Goal: Obtain resource: Download file/media

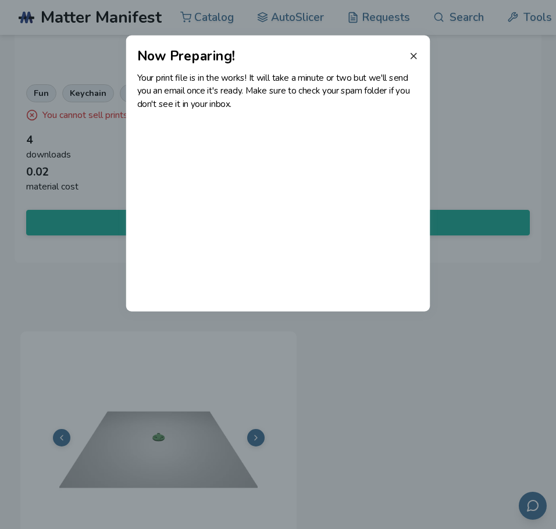
click at [409, 56] on icon at bounding box center [413, 56] width 10 height 10
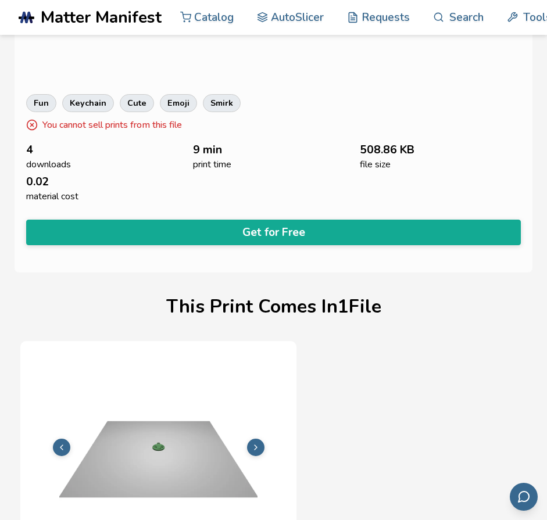
scroll to position [417, 0]
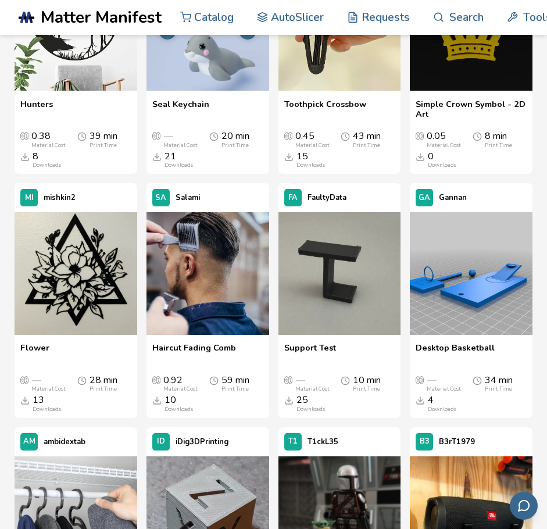
scroll to position [928, 0]
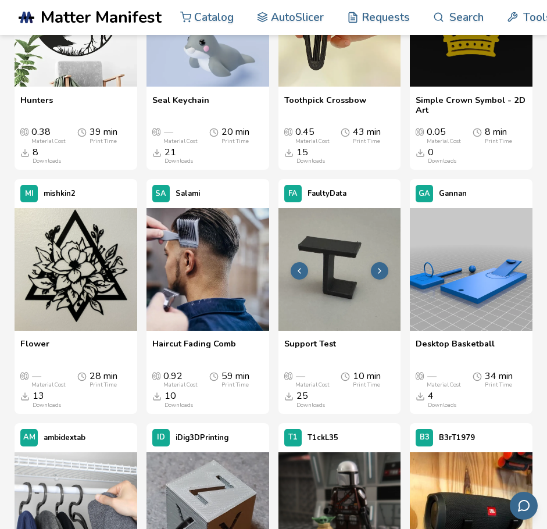
click at [385, 266] on button at bounding box center [379, 270] width 17 height 17
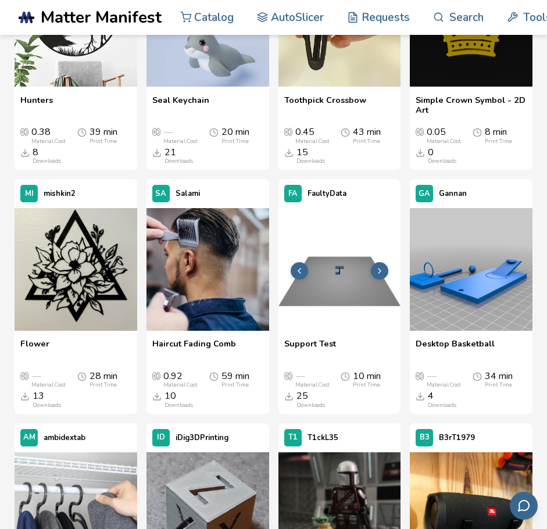
click at [385, 266] on button at bounding box center [379, 270] width 17 height 17
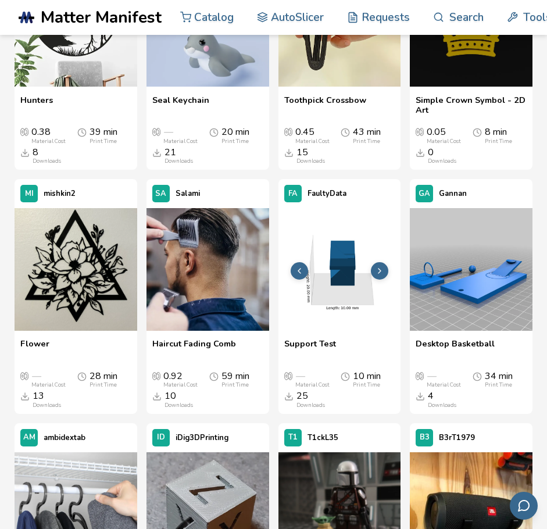
click at [385, 266] on button at bounding box center [379, 270] width 17 height 17
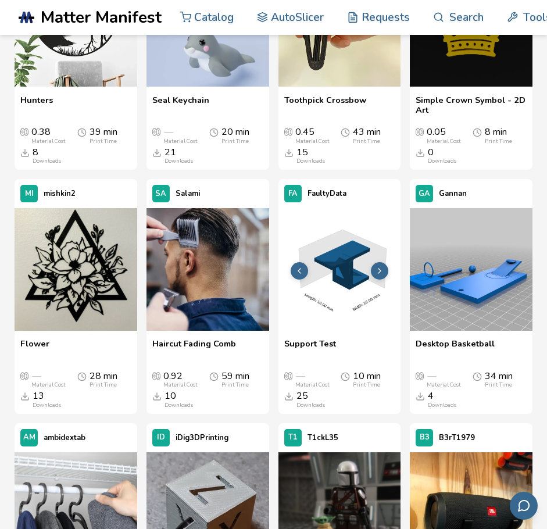
click at [385, 266] on button at bounding box center [379, 270] width 17 height 17
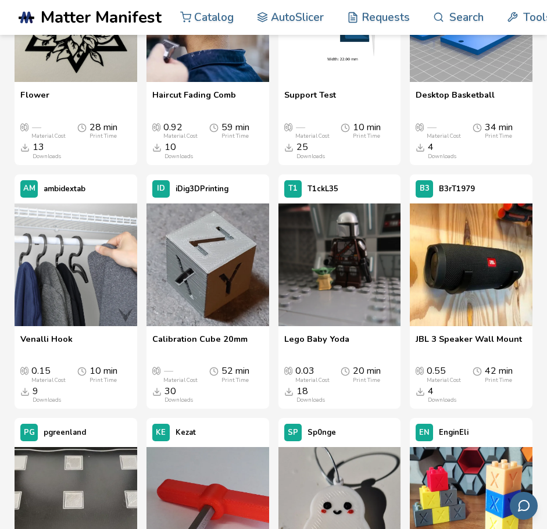
scroll to position [1177, 0]
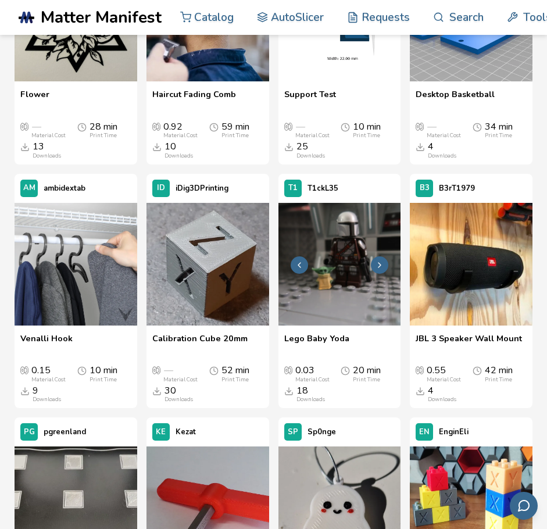
click at [381, 263] on icon at bounding box center [379, 264] width 9 height 9
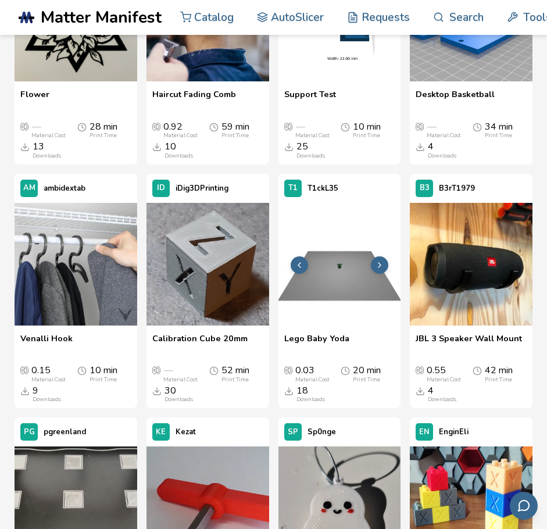
click at [381, 263] on icon at bounding box center [379, 264] width 9 height 9
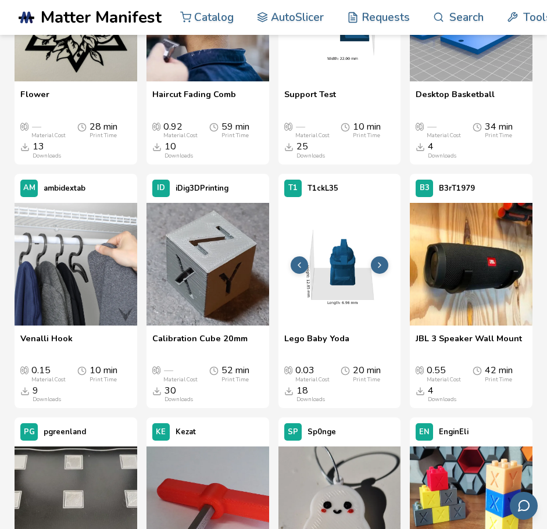
click at [381, 263] on icon at bounding box center [379, 264] width 9 height 9
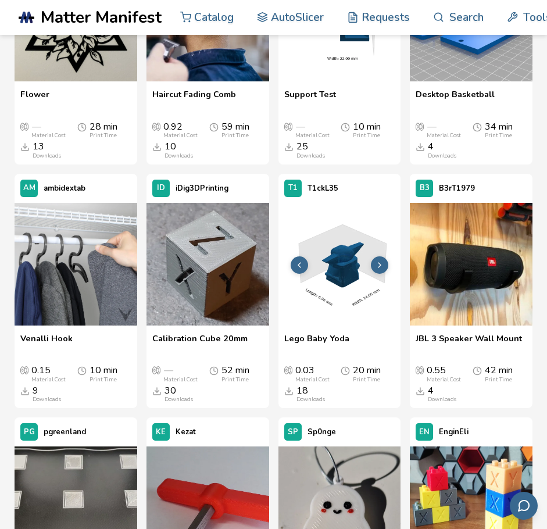
click at [381, 263] on icon at bounding box center [379, 264] width 9 height 9
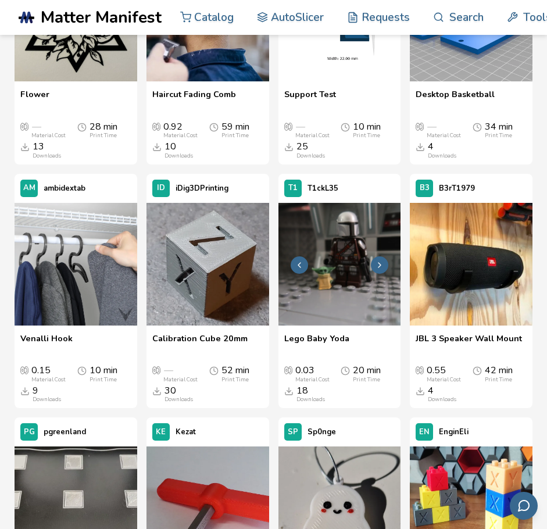
click at [381, 263] on icon at bounding box center [379, 264] width 9 height 9
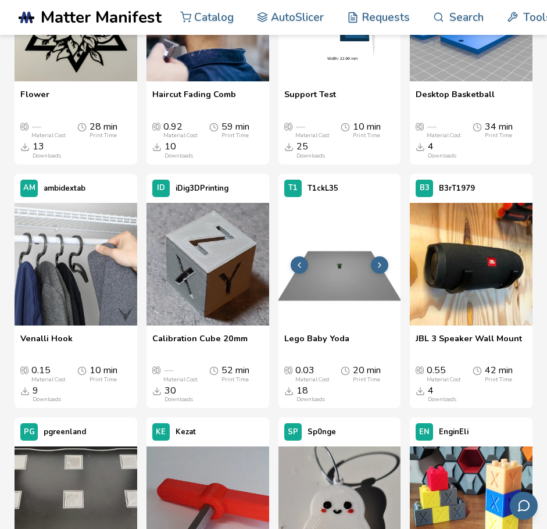
click at [381, 263] on icon at bounding box center [379, 264] width 9 height 9
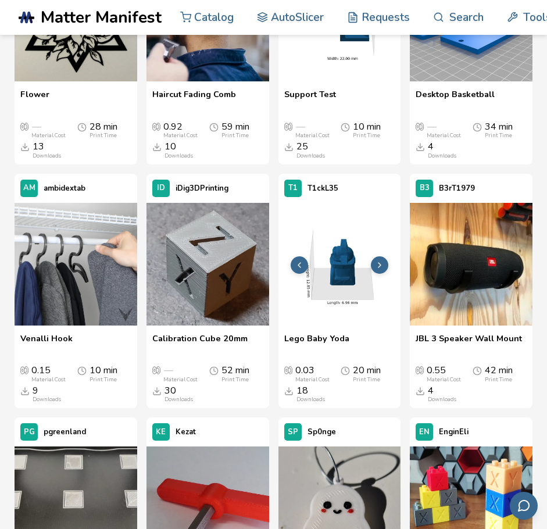
click at [381, 263] on icon at bounding box center [379, 264] width 9 height 9
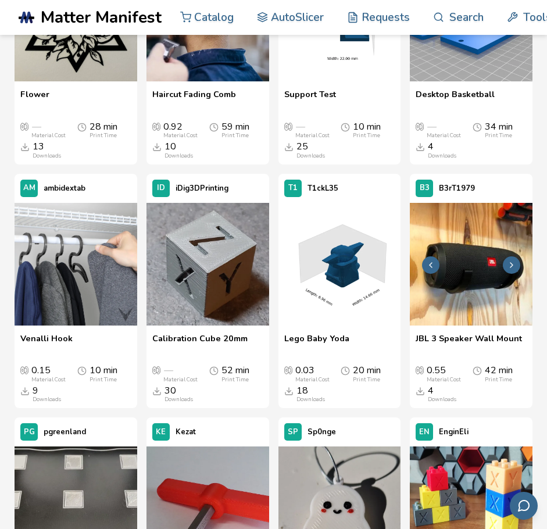
click at [510, 260] on button at bounding box center [511, 264] width 17 height 17
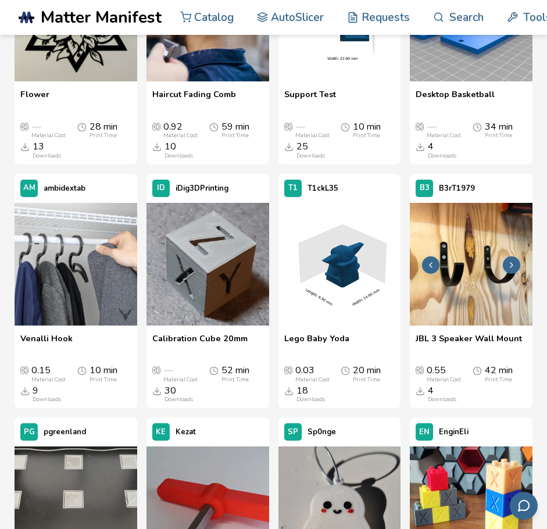
click at [510, 260] on button at bounding box center [511, 264] width 17 height 17
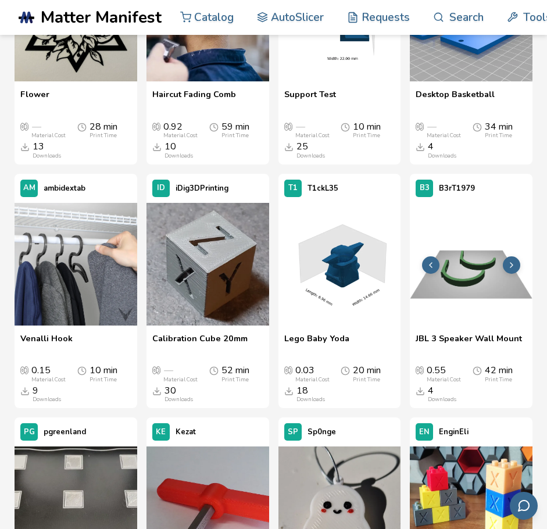
click at [510, 260] on button at bounding box center [511, 264] width 17 height 17
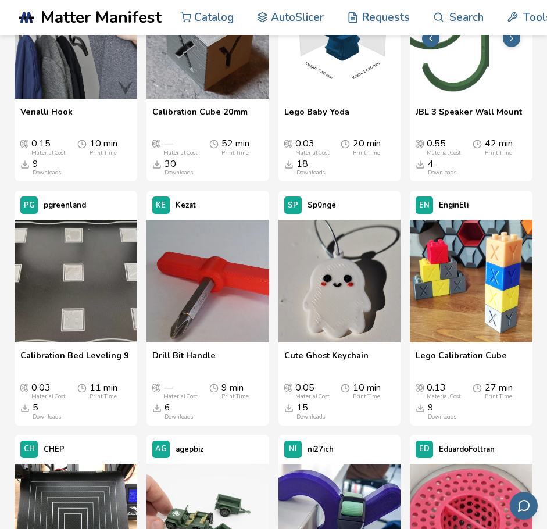
scroll to position [1409, 0]
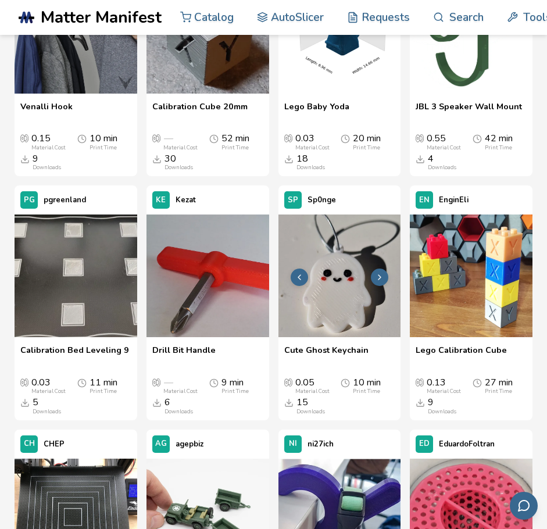
click at [376, 278] on icon at bounding box center [379, 277] width 9 height 9
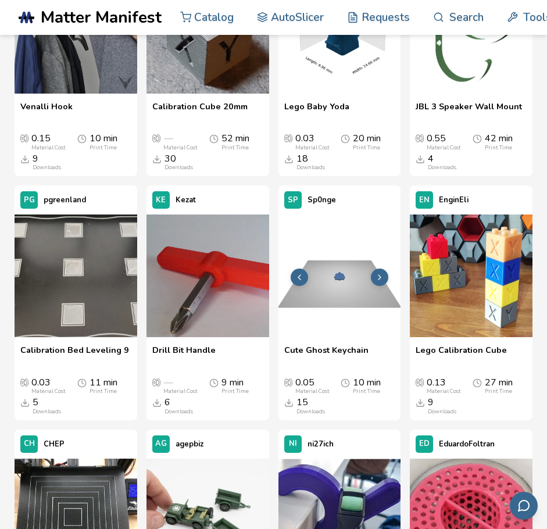
click at [376, 278] on icon at bounding box center [379, 277] width 9 height 9
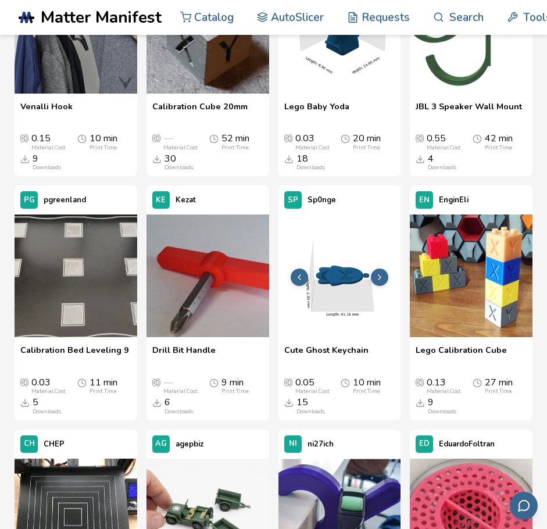
click at [376, 278] on icon at bounding box center [379, 277] width 9 height 9
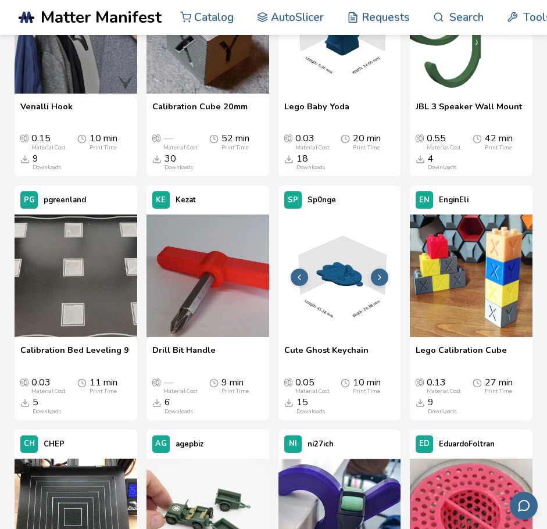
click at [376, 278] on icon at bounding box center [379, 277] width 9 height 9
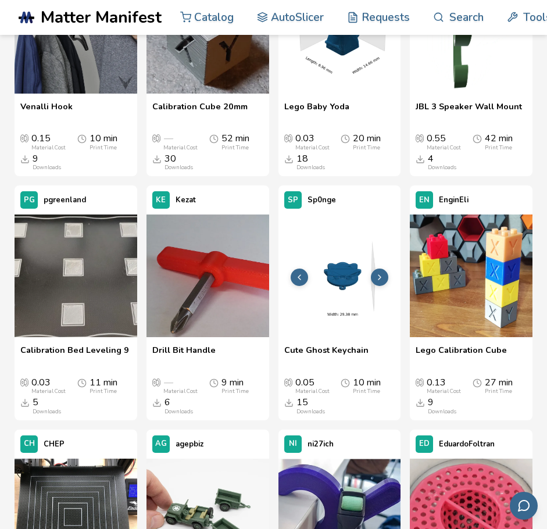
click at [376, 278] on icon at bounding box center [379, 277] width 9 height 9
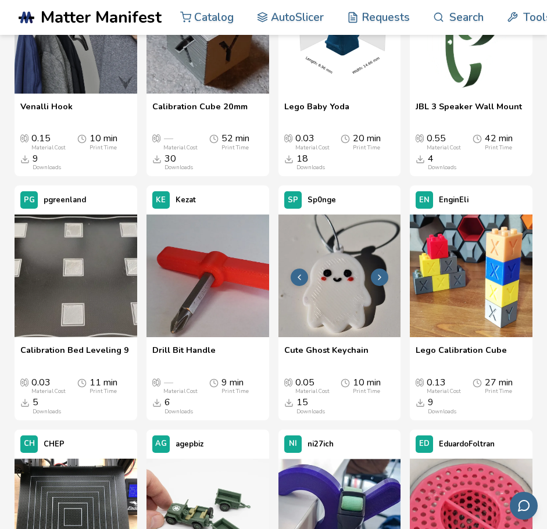
click at [376, 278] on icon at bounding box center [379, 277] width 9 height 9
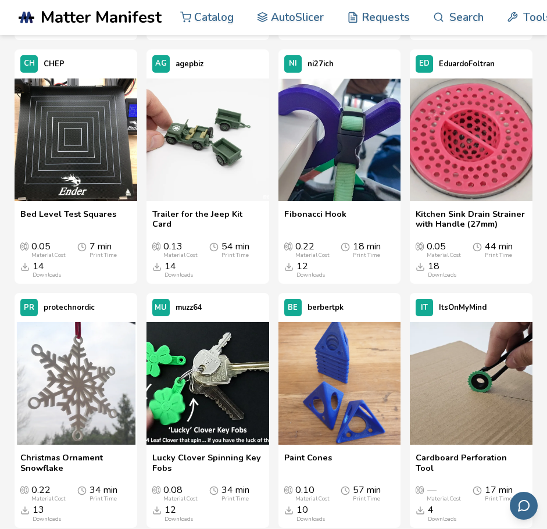
scroll to position [1792, 0]
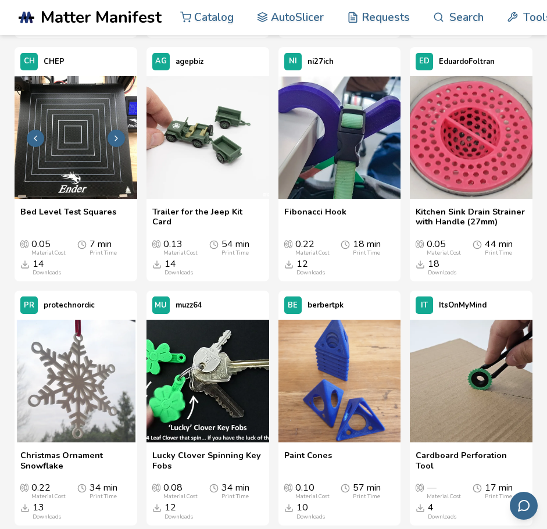
click at [113, 138] on icon at bounding box center [116, 138] width 9 height 9
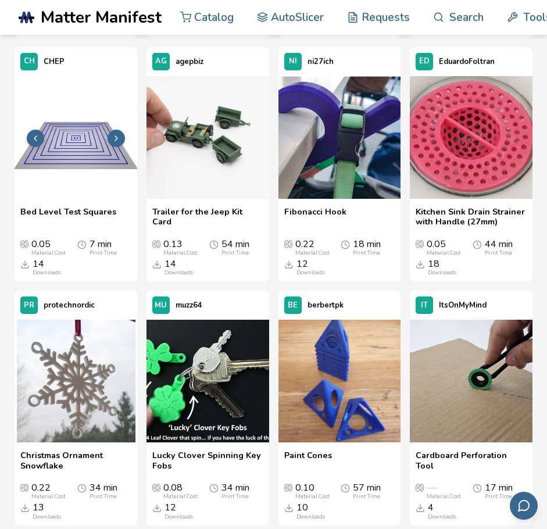
click at [113, 138] on icon at bounding box center [116, 138] width 9 height 9
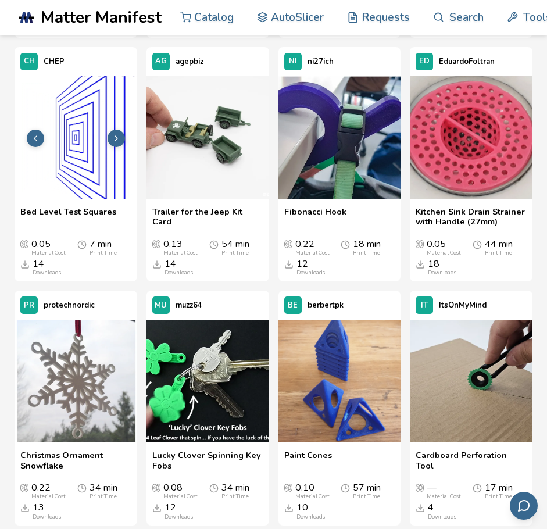
click at [113, 138] on icon at bounding box center [116, 138] width 9 height 9
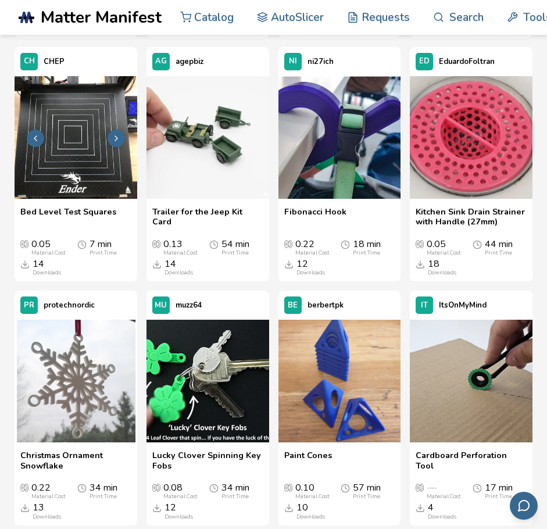
click at [113, 138] on icon at bounding box center [116, 138] width 9 height 9
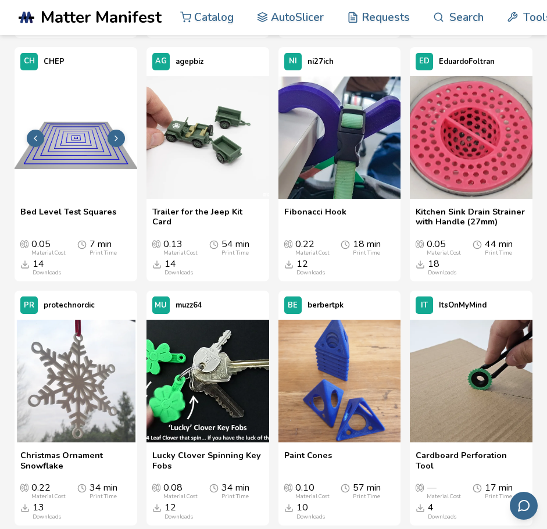
click at [113, 138] on icon at bounding box center [116, 138] width 9 height 9
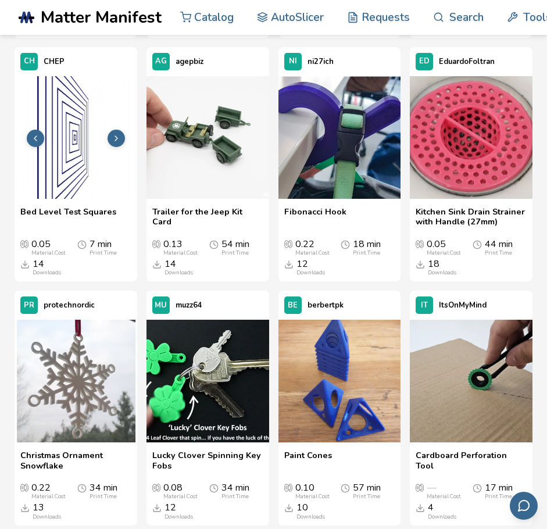
click at [113, 138] on icon at bounding box center [116, 138] width 9 height 9
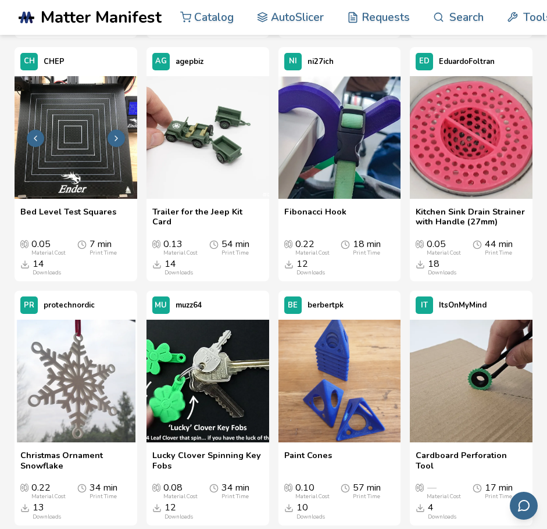
click at [113, 138] on icon at bounding box center [116, 138] width 9 height 9
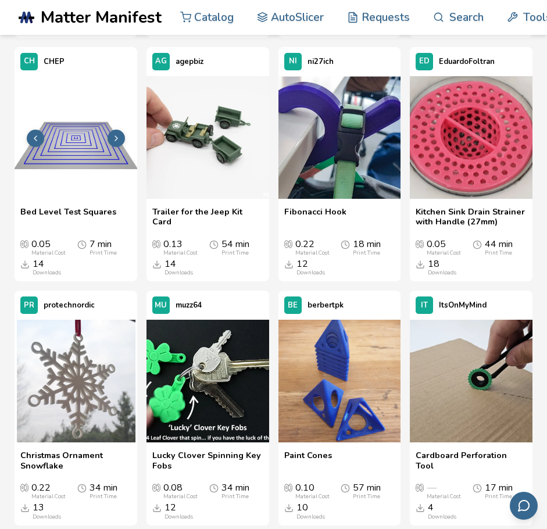
click at [113, 138] on icon at bounding box center [116, 138] width 9 height 9
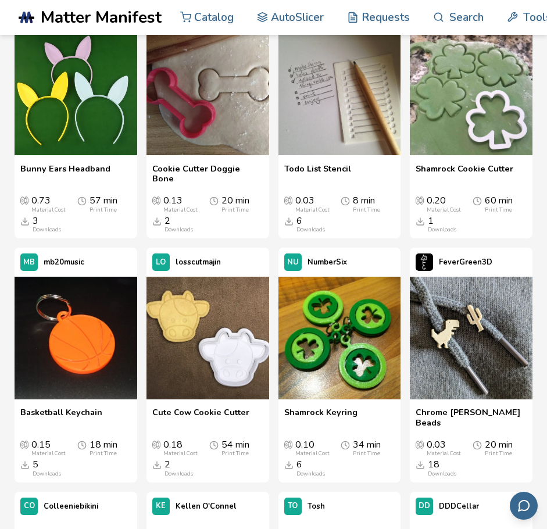
scroll to position [2793, 0]
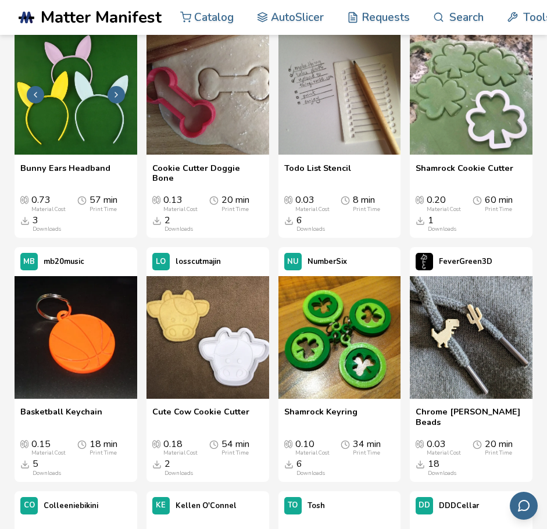
click at [123, 103] on button at bounding box center [116, 94] width 17 height 17
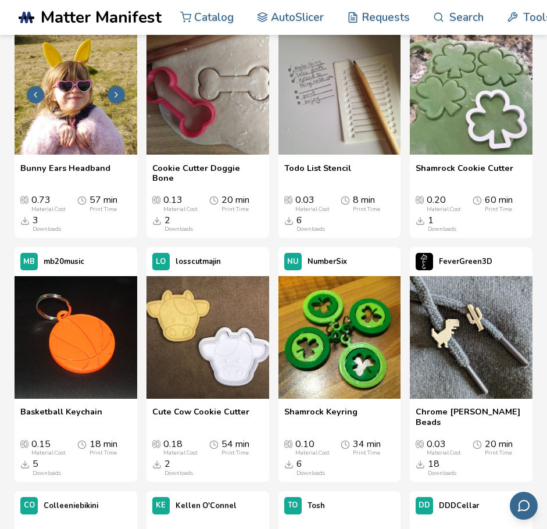
click at [112, 99] on icon at bounding box center [116, 94] width 9 height 9
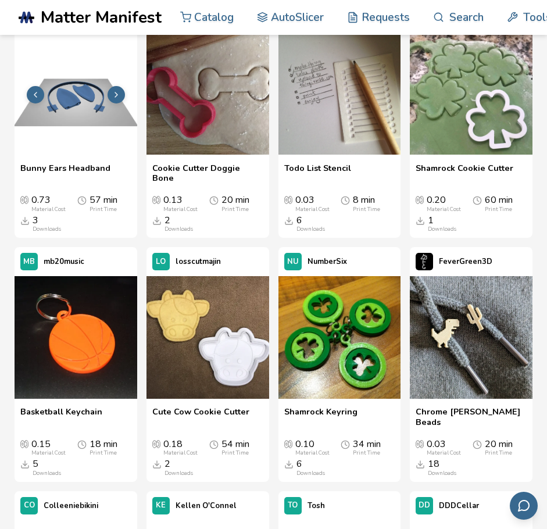
click at [112, 99] on icon at bounding box center [116, 94] width 9 height 9
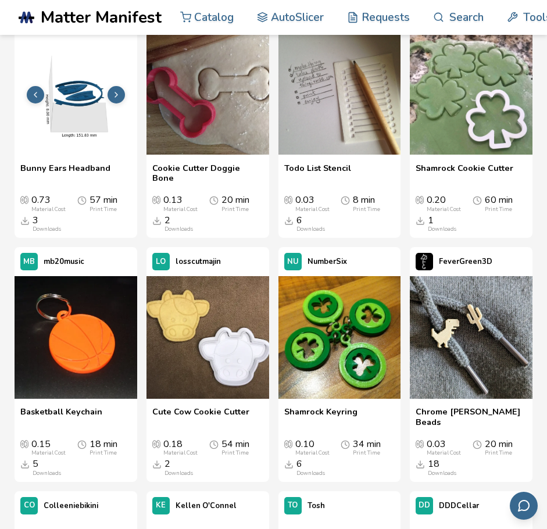
click at [112, 99] on icon at bounding box center [116, 94] width 9 height 9
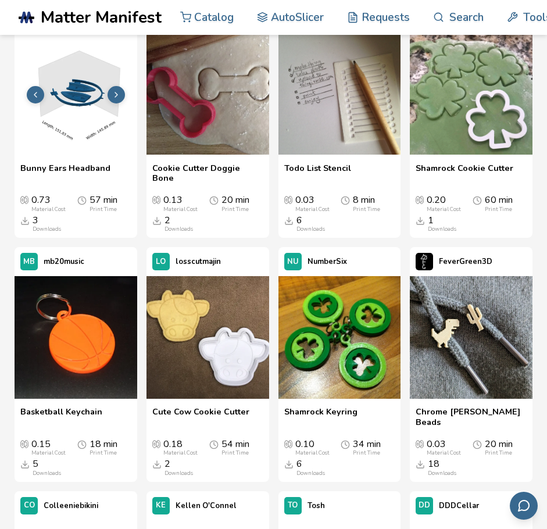
click at [112, 99] on icon at bounding box center [116, 94] width 9 height 9
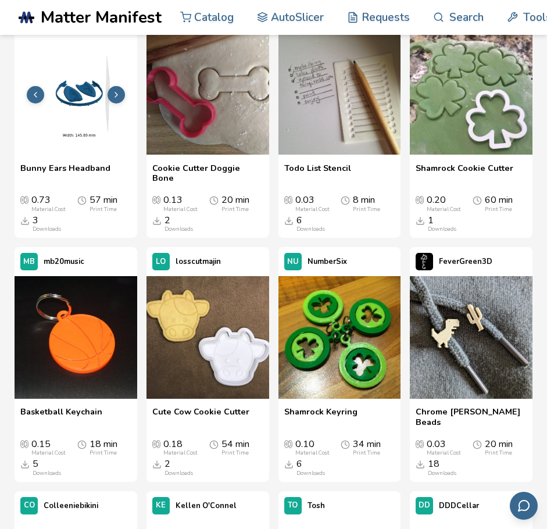
click at [112, 99] on icon at bounding box center [116, 94] width 9 height 9
